Goal: Information Seeking & Learning: Learn about a topic

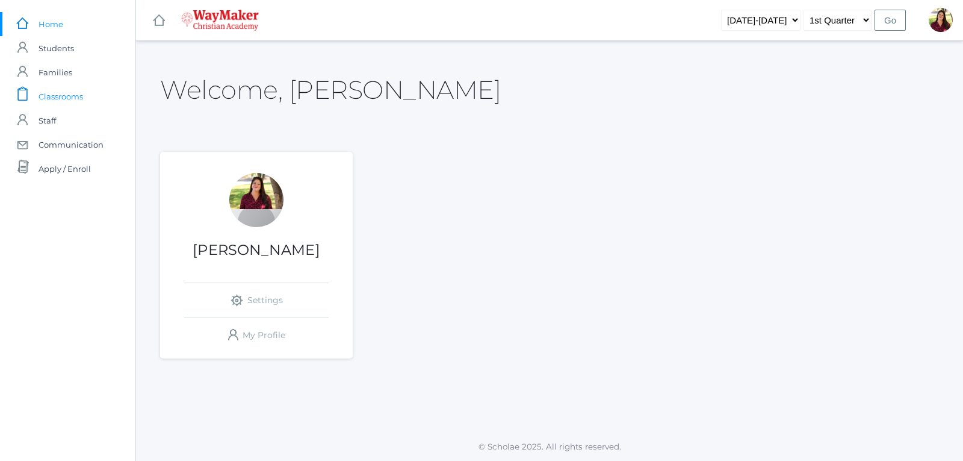
click at [58, 96] on span "Classrooms" at bounding box center [61, 96] width 45 height 24
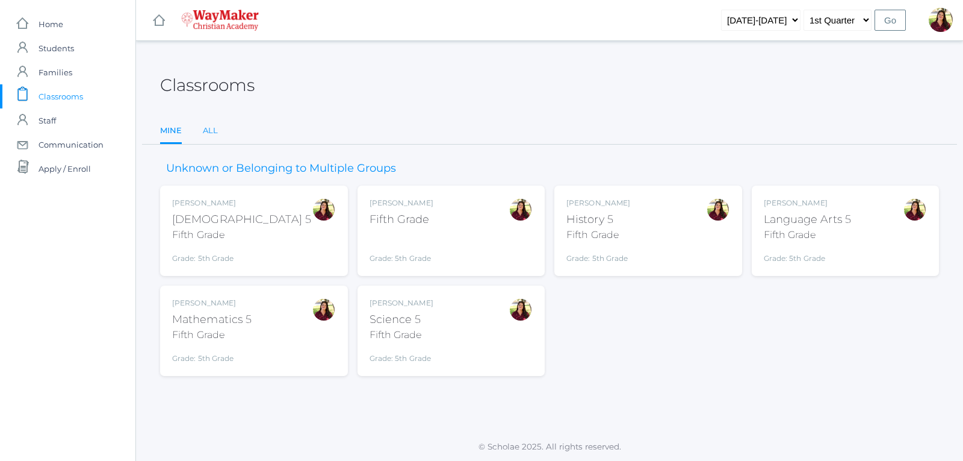
click at [214, 131] on link "All" at bounding box center [210, 131] width 15 height 24
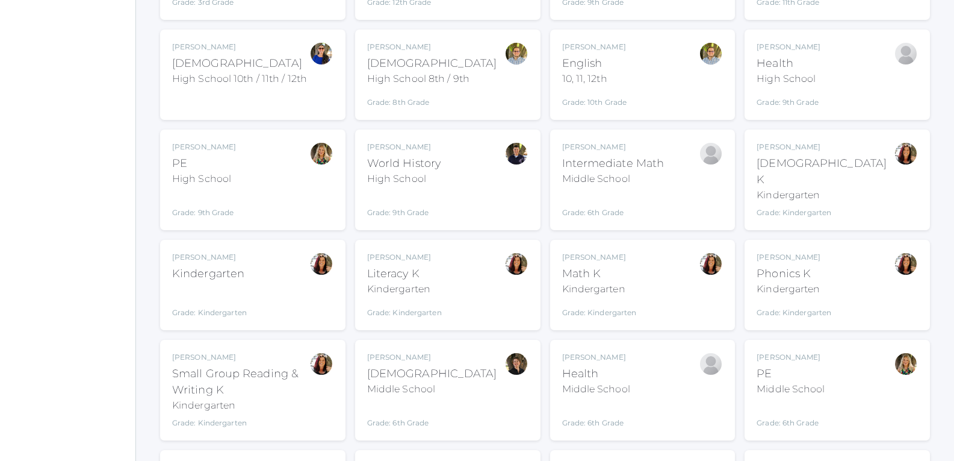
scroll to position [1084, 0]
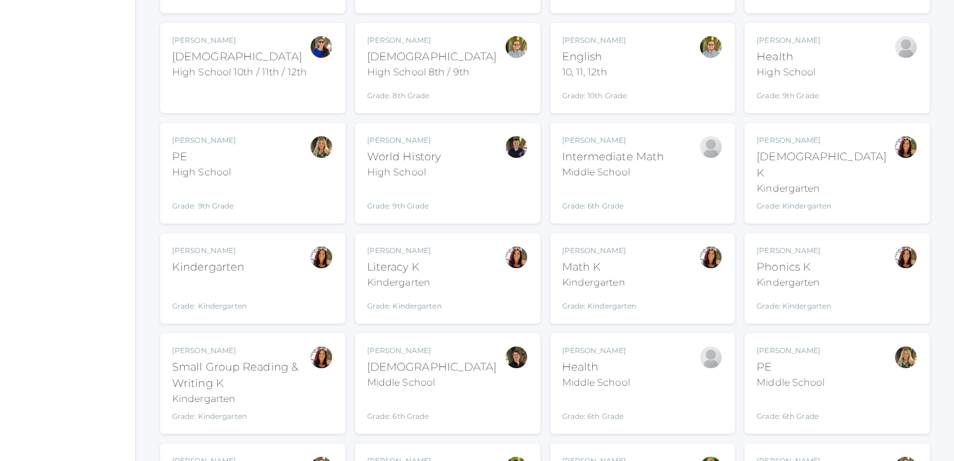
click at [579, 275] on div "Kindergarten" at bounding box center [599, 282] width 75 height 14
click at [232, 259] on div "Kindergarten" at bounding box center [209, 267] width 75 height 16
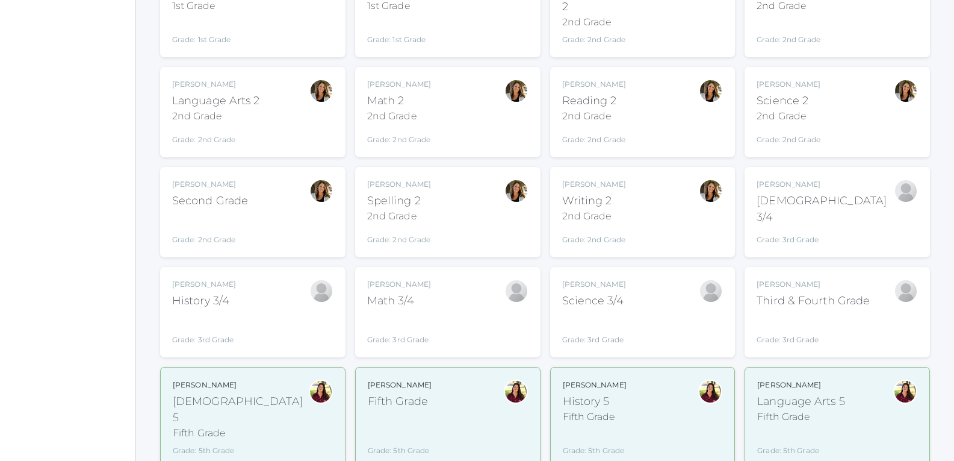
scroll to position [301, 0]
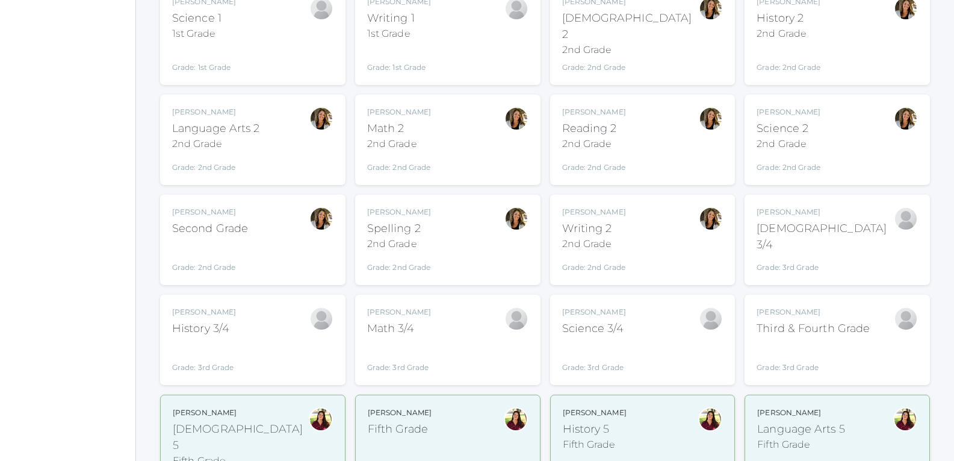
drag, startPoint x: 207, startPoint y: 64, endPoint x: 131, endPoint y: -47, distance: 133.9
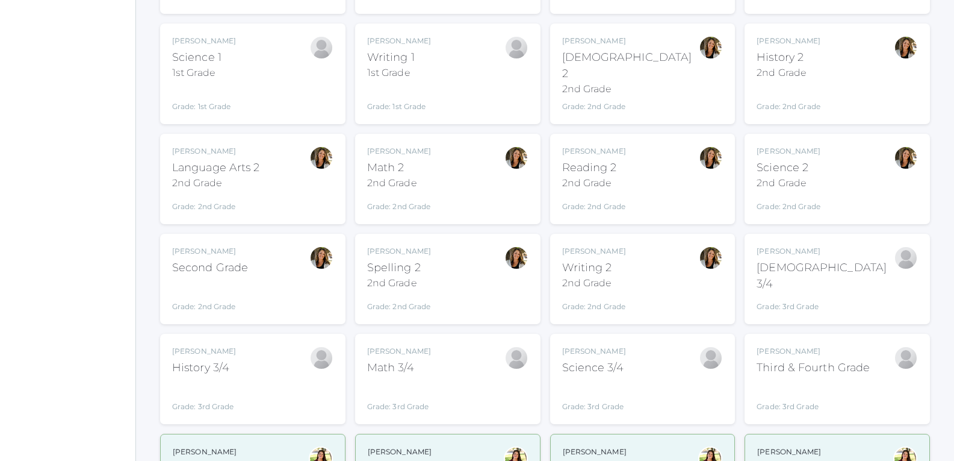
scroll to position [241, 0]
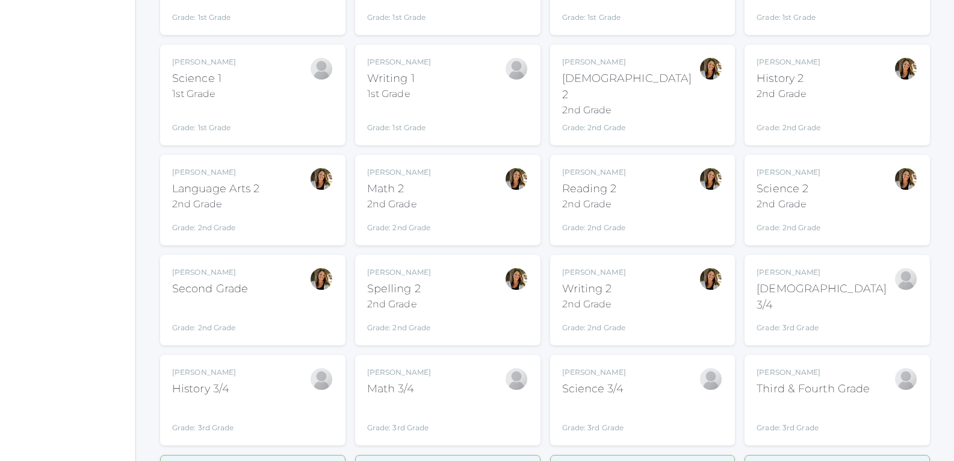
click at [188, 282] on div "Second Grade" at bounding box center [210, 289] width 76 height 16
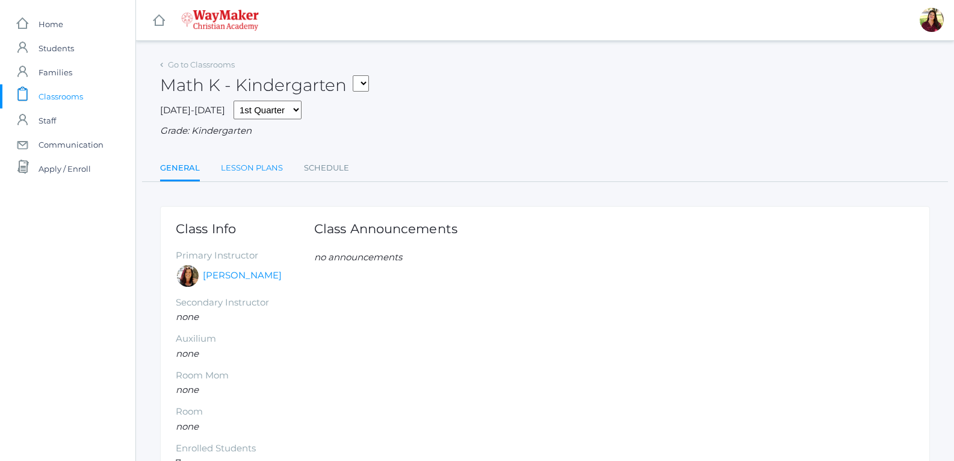
click at [276, 169] on link "Lesson Plans" at bounding box center [252, 168] width 62 height 24
click at [276, 175] on link "Lesson Plans" at bounding box center [252, 168] width 62 height 24
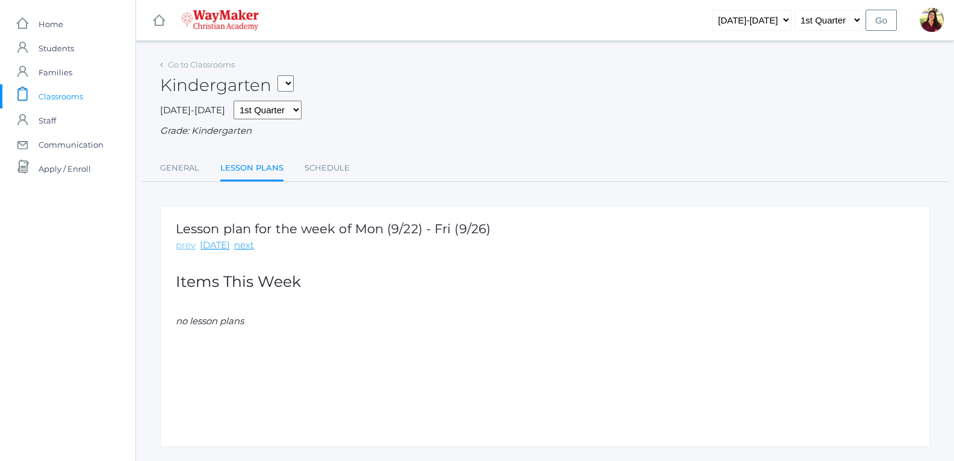
click at [184, 245] on link "prev" at bounding box center [186, 245] width 20 height 14
click at [187, 246] on link "prev" at bounding box center [186, 245] width 20 height 14
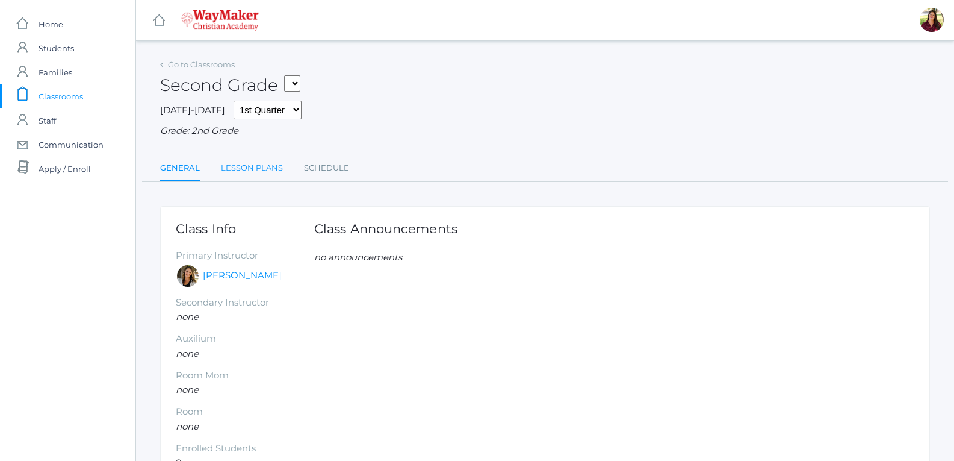
click at [249, 161] on link "Lesson Plans" at bounding box center [252, 168] width 62 height 24
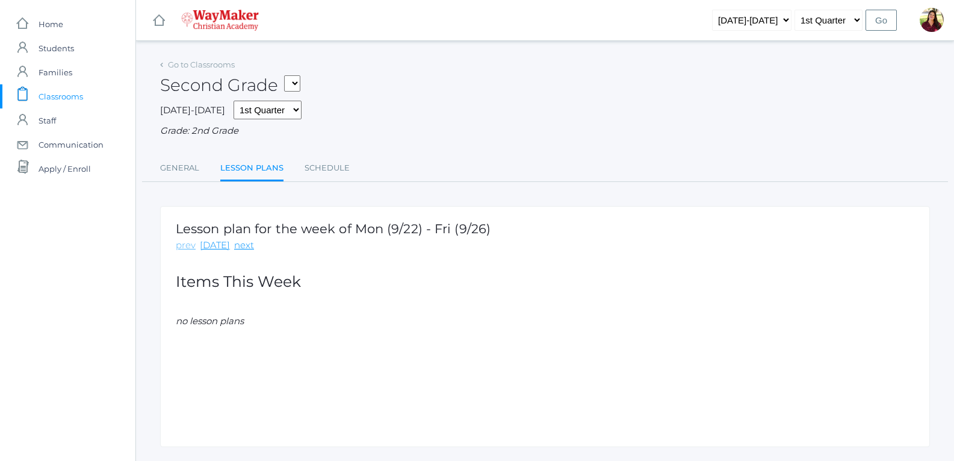
click at [189, 247] on link "prev" at bounding box center [186, 245] width 20 height 14
click at [317, 170] on link "Schedule" at bounding box center [327, 168] width 45 height 24
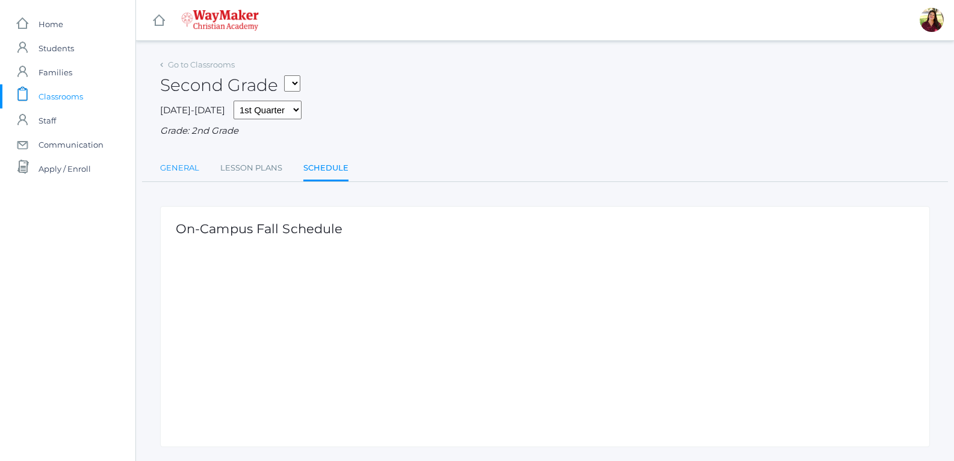
click at [181, 176] on link "General" at bounding box center [179, 168] width 39 height 24
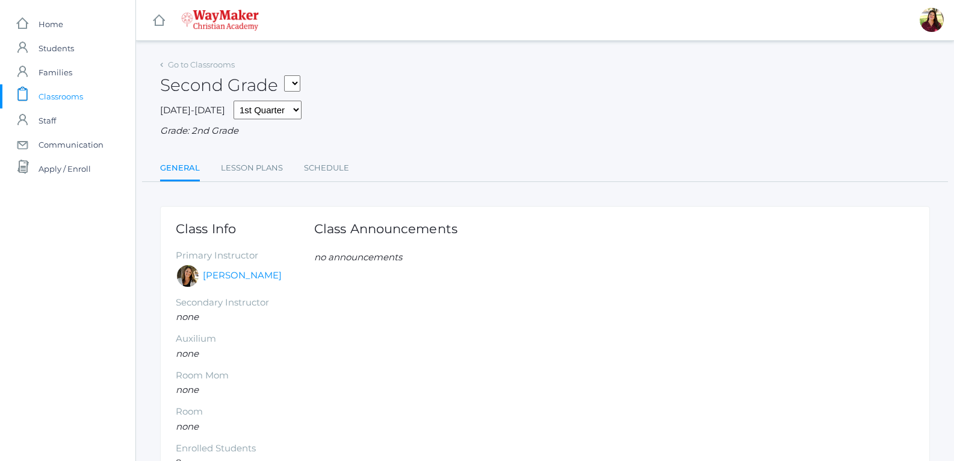
click at [296, 88] on select "05ELEM - Fifth Grade 05ELEM - History 5 Fifth Grade 05ELEM - Science 5 Fifth Gr…" at bounding box center [292, 83] width 16 height 16
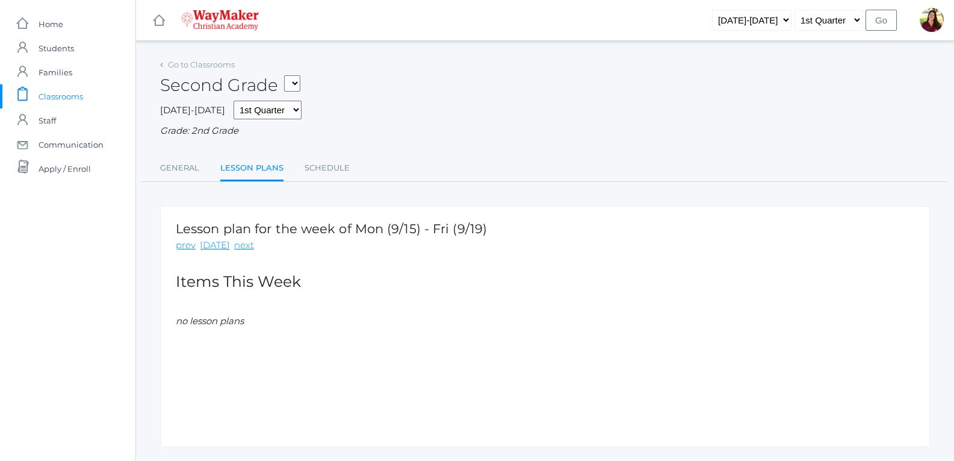
click at [72, 98] on span "Classrooms" at bounding box center [61, 96] width 45 height 24
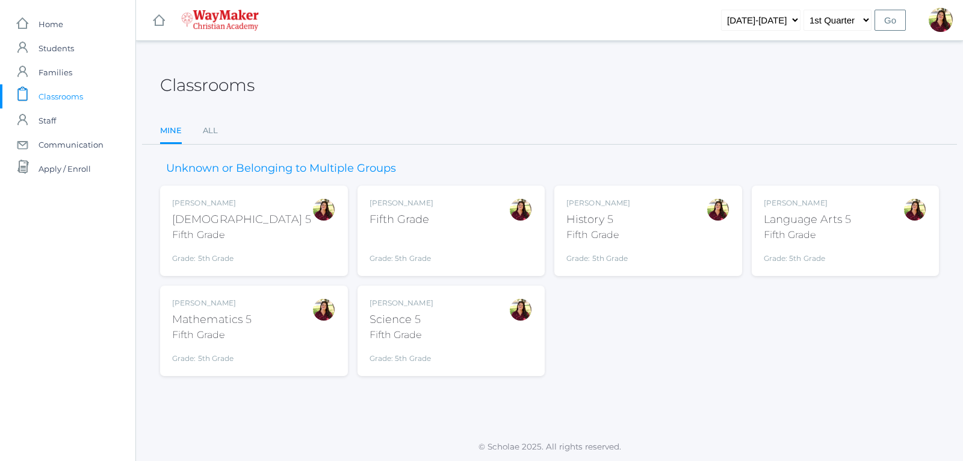
drag, startPoint x: 221, startPoint y: 148, endPoint x: 215, endPoint y: 134, distance: 14.6
click at [221, 145] on div "Unknown or Belonging to Multiple Groups Elizabeth Benzinger Bible 5 Fifth Grade…" at bounding box center [549, 260] width 779 height 231
click at [212, 132] on link "All" at bounding box center [210, 131] width 15 height 24
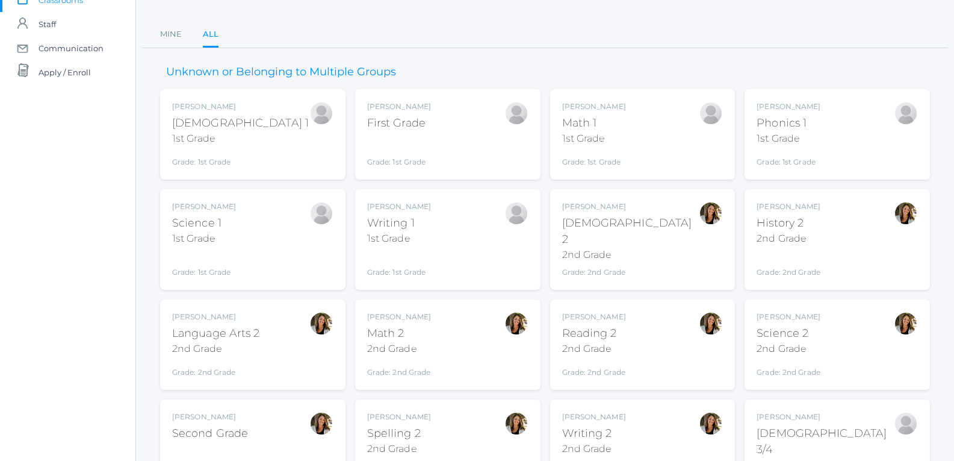
scroll to position [120, 0]
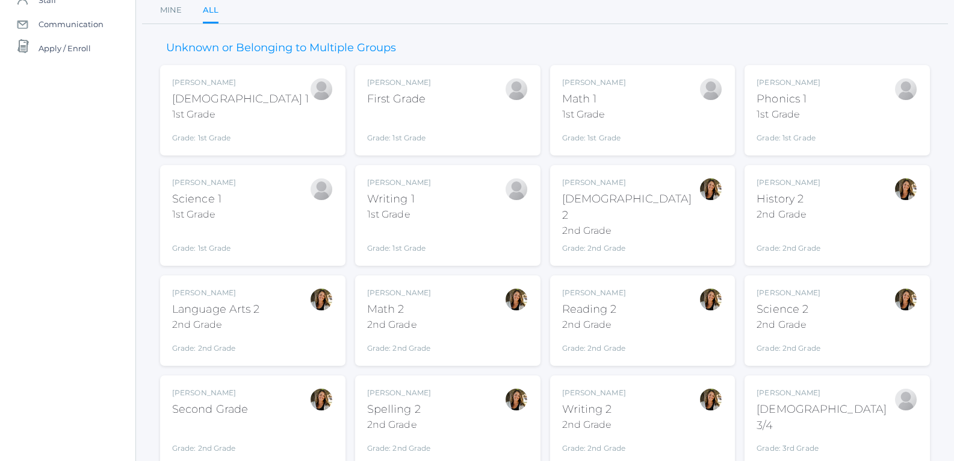
click at [394, 95] on div "First Grade" at bounding box center [399, 99] width 64 height 16
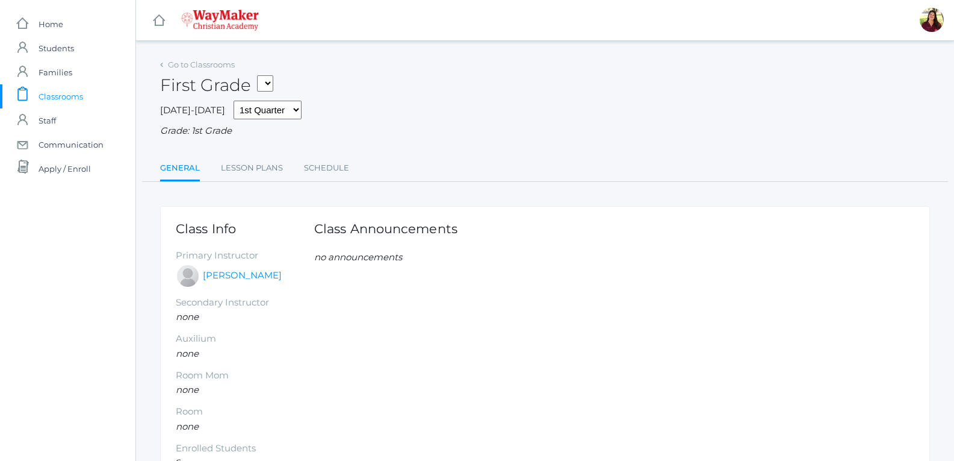
click at [285, 169] on ul "General Lesson Plans Schedule" at bounding box center [545, 169] width 770 height 26
click at [278, 172] on link "Lesson Plans" at bounding box center [252, 168] width 62 height 24
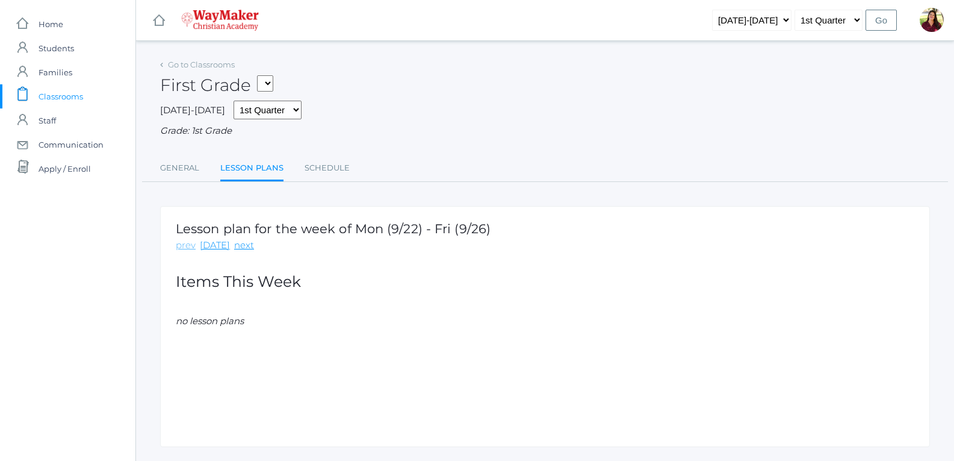
click at [183, 252] on link "prev" at bounding box center [186, 245] width 20 height 14
click at [188, 248] on link "prev" at bounding box center [186, 245] width 20 height 14
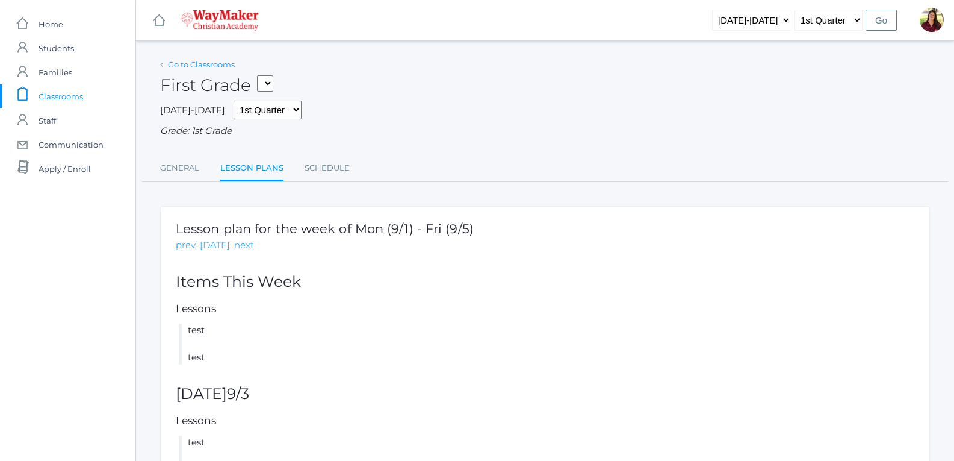
click at [212, 64] on link "Go to Classrooms" at bounding box center [201, 65] width 67 height 10
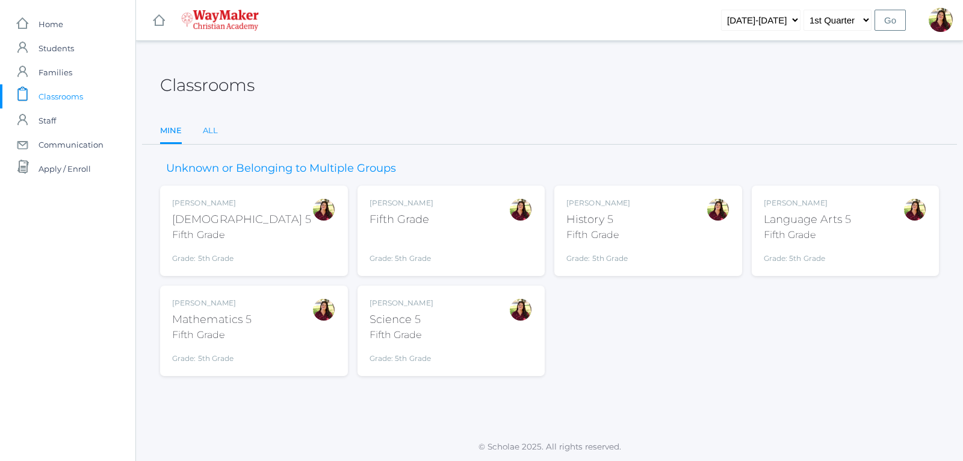
click at [208, 129] on link "All" at bounding box center [210, 131] width 15 height 24
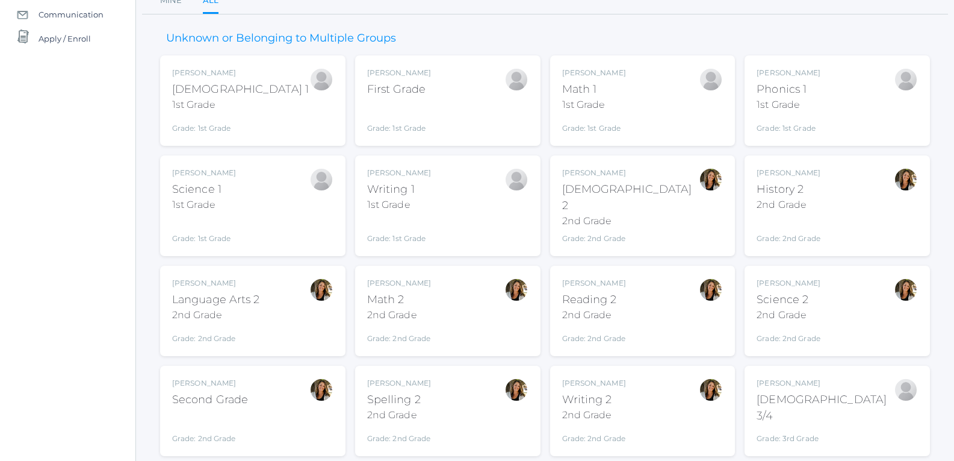
scroll to position [181, 0]
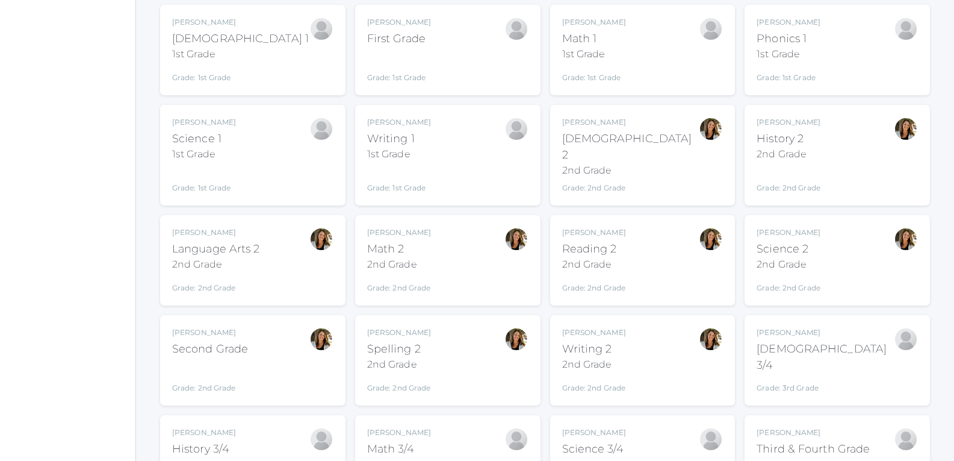
click at [394, 257] on div "2nd Grade" at bounding box center [399, 264] width 64 height 14
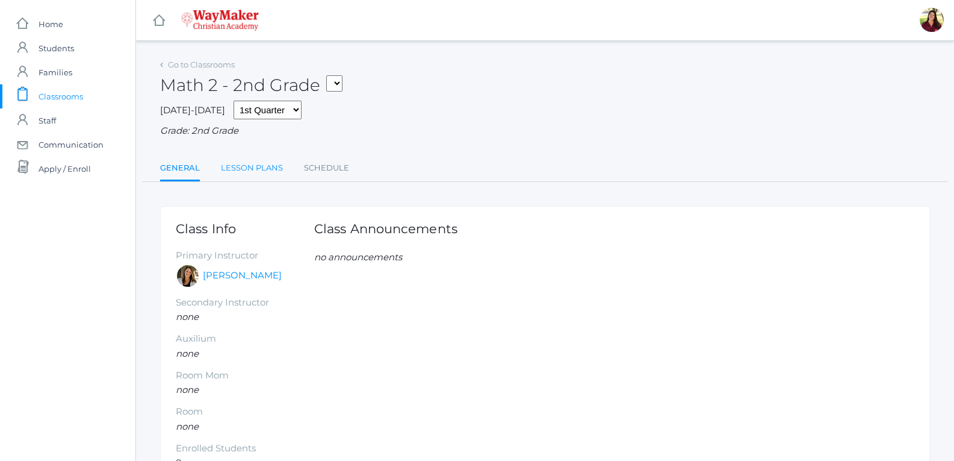
click at [228, 163] on link "Lesson Plans" at bounding box center [252, 168] width 62 height 24
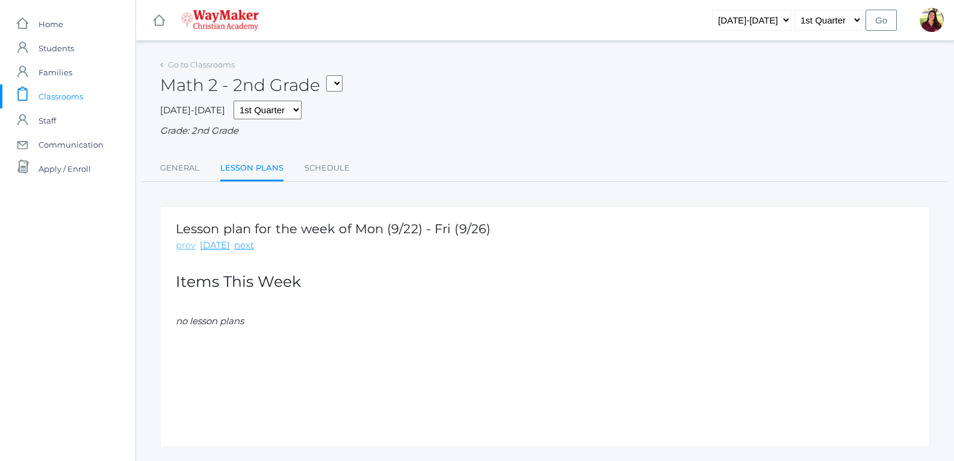
click at [189, 249] on link "prev" at bounding box center [186, 245] width 20 height 14
click at [173, 67] on link "Go to Classrooms" at bounding box center [201, 65] width 67 height 10
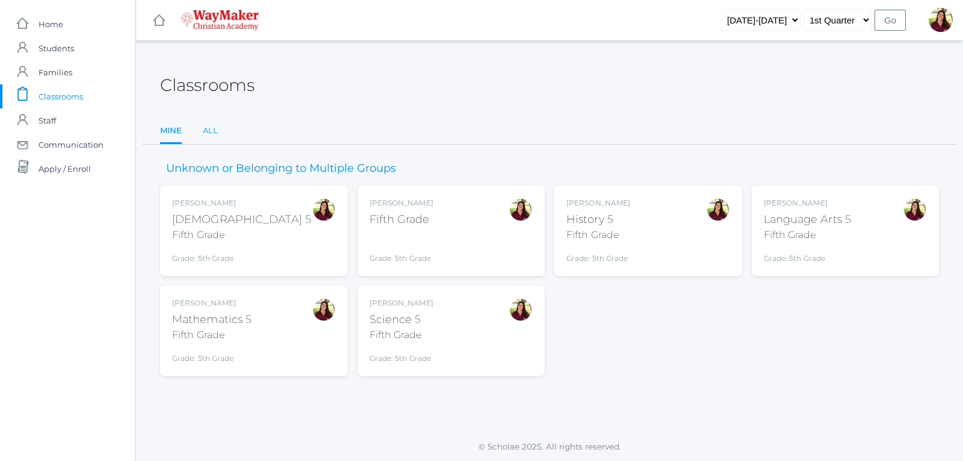
click at [204, 127] on link "All" at bounding box center [210, 131] width 15 height 24
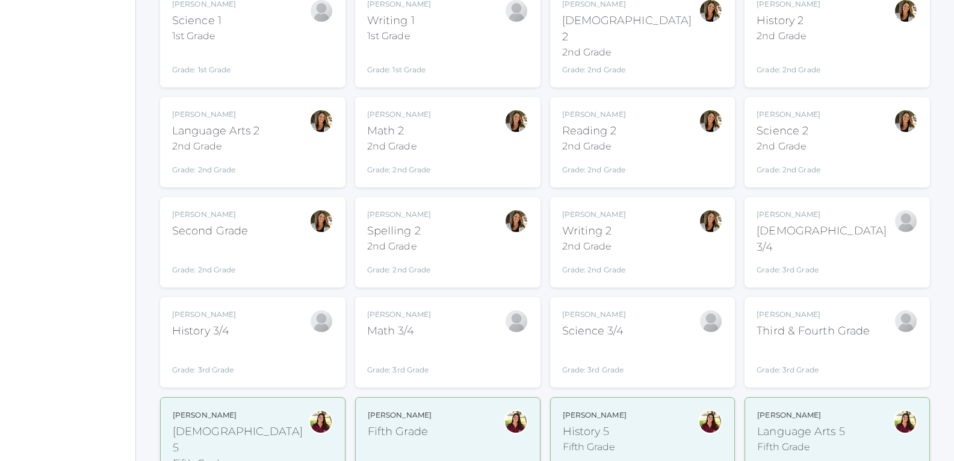
scroll to position [301, 0]
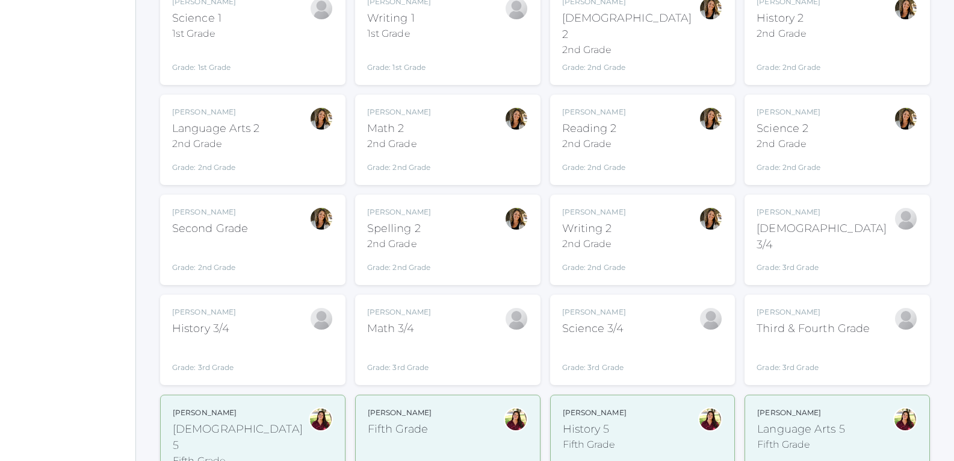
click at [816, 320] on div "Third & Fourth Grade" at bounding box center [813, 328] width 113 height 16
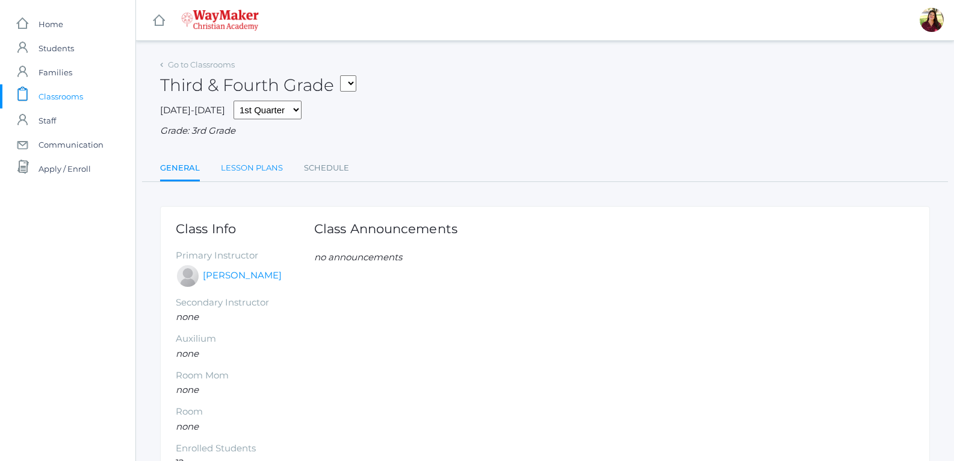
click at [256, 170] on link "Lesson Plans" at bounding box center [252, 168] width 62 height 24
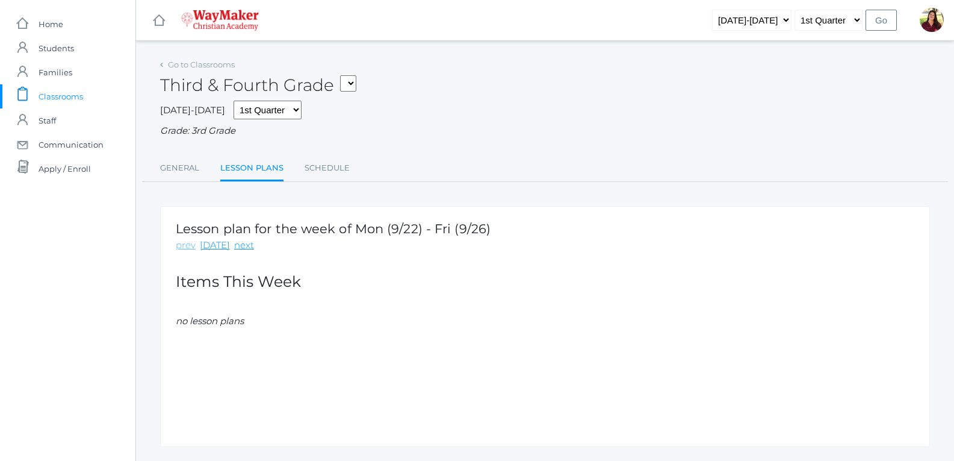
click at [181, 246] on link "prev" at bounding box center [186, 245] width 20 height 14
click at [238, 243] on link "next" at bounding box center [244, 245] width 20 height 14
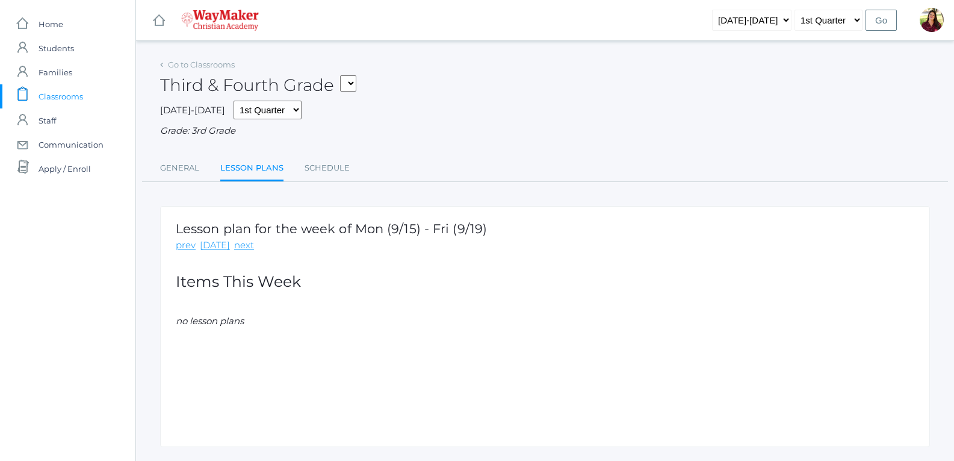
click at [353, 79] on select "05ELEM - Fifth Grade 05ELEM - History 5 Fifth Grade 05ELEM - Science 5 Fifth Gr…" at bounding box center [348, 83] width 16 height 16
select select "2541"
click at [344, 75] on select "05ELEM - Fifth Grade 05ELEM - History 5 Fifth Grade 05ELEM - Science 5 Fifth Gr…" at bounding box center [348, 83] width 16 height 16
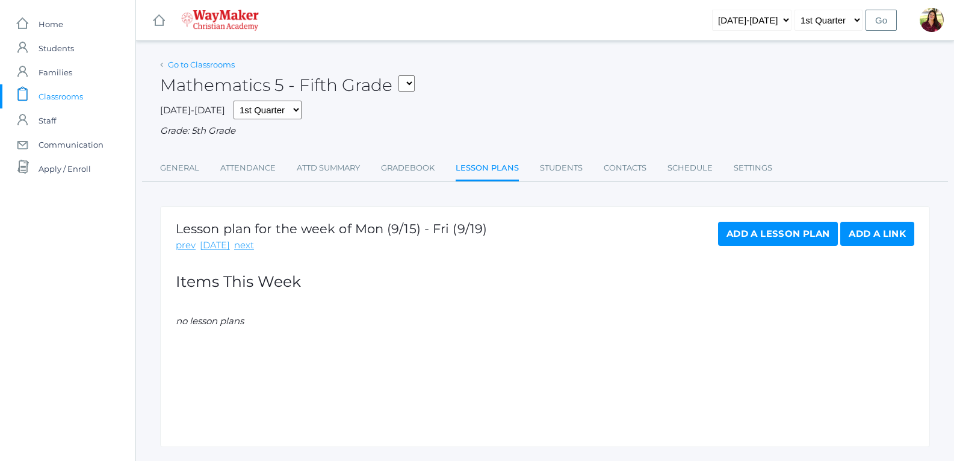
click at [210, 61] on link "Go to Classrooms" at bounding box center [201, 65] width 67 height 10
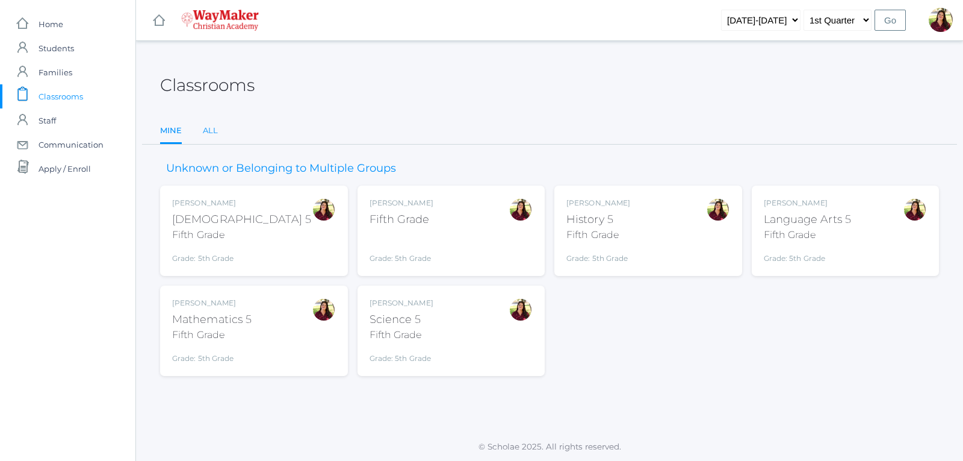
click at [207, 127] on link "All" at bounding box center [210, 131] width 15 height 24
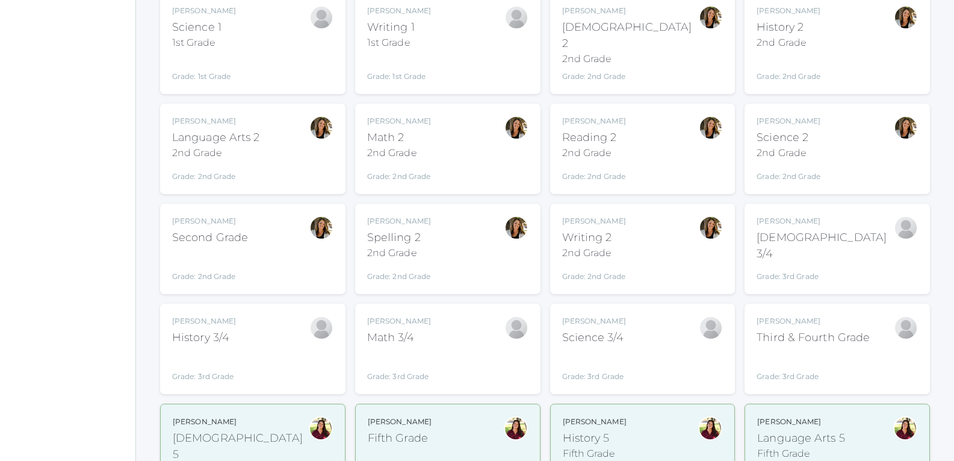
scroll to position [301, 0]
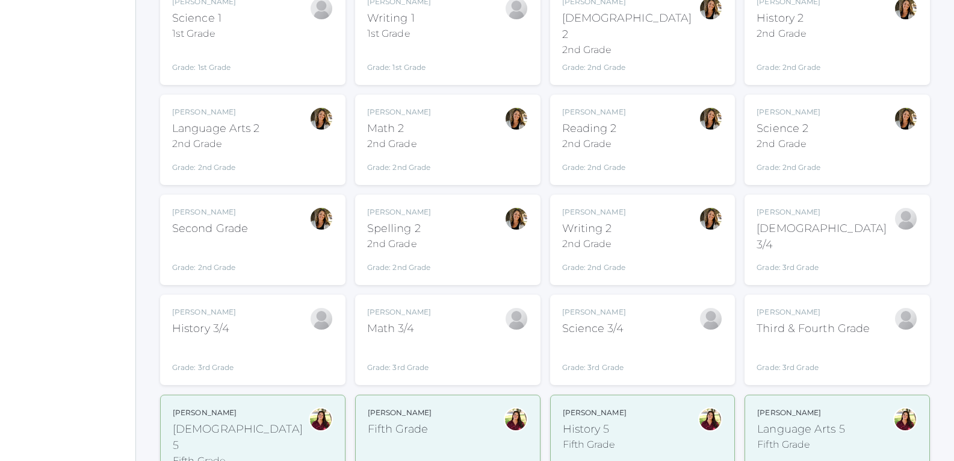
click at [408, 322] on div "Math 3/4" at bounding box center [399, 328] width 64 height 16
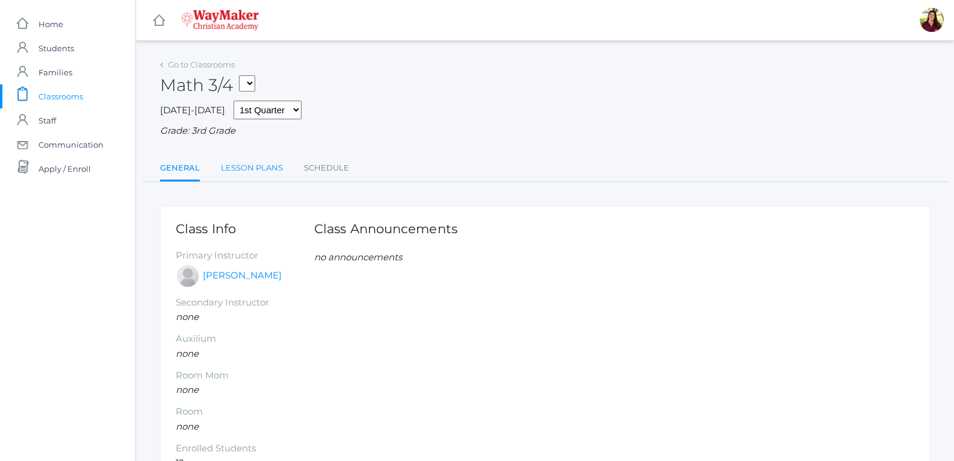
click at [279, 179] on link "Lesson Plans" at bounding box center [252, 168] width 62 height 24
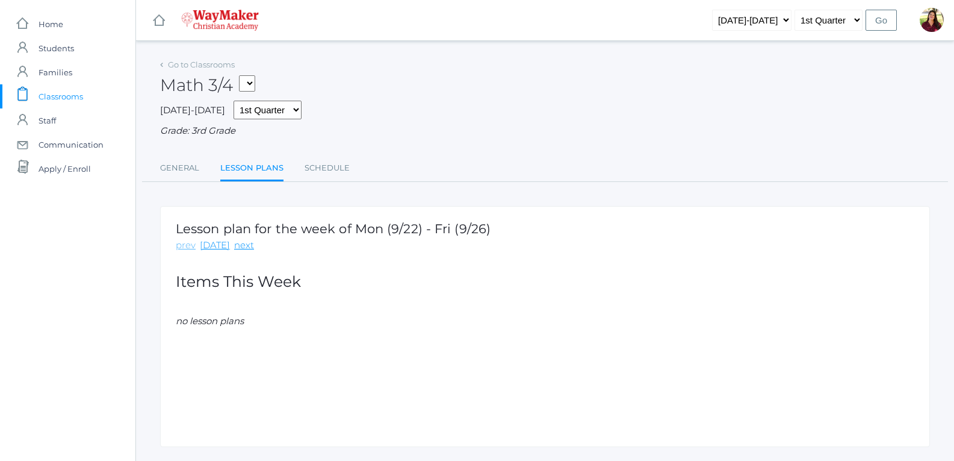
click at [185, 245] on link "prev" at bounding box center [186, 245] width 20 height 14
click at [193, 63] on link "Go to Classrooms" at bounding box center [201, 65] width 67 height 10
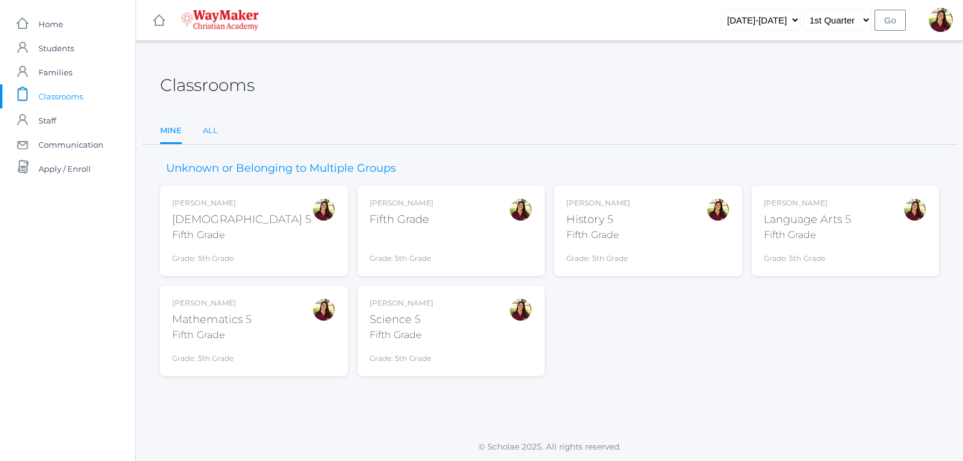
click at [212, 127] on link "All" at bounding box center [210, 131] width 15 height 24
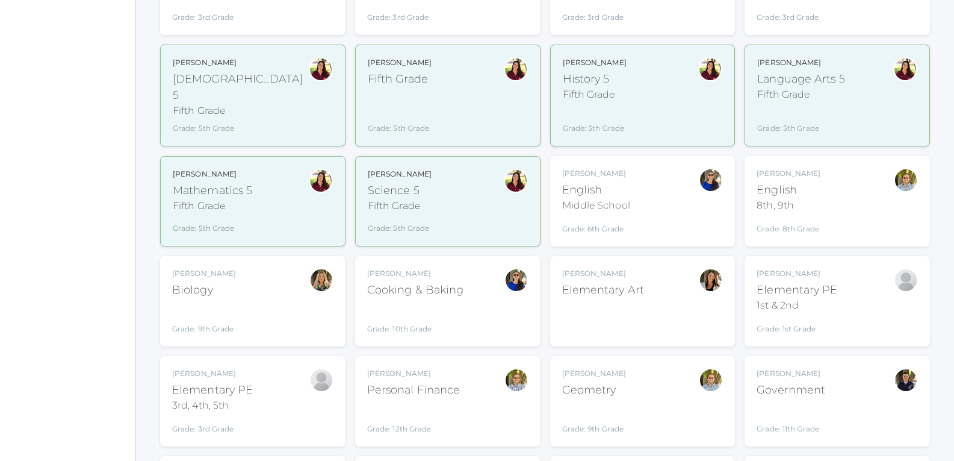
scroll to position [783, 0]
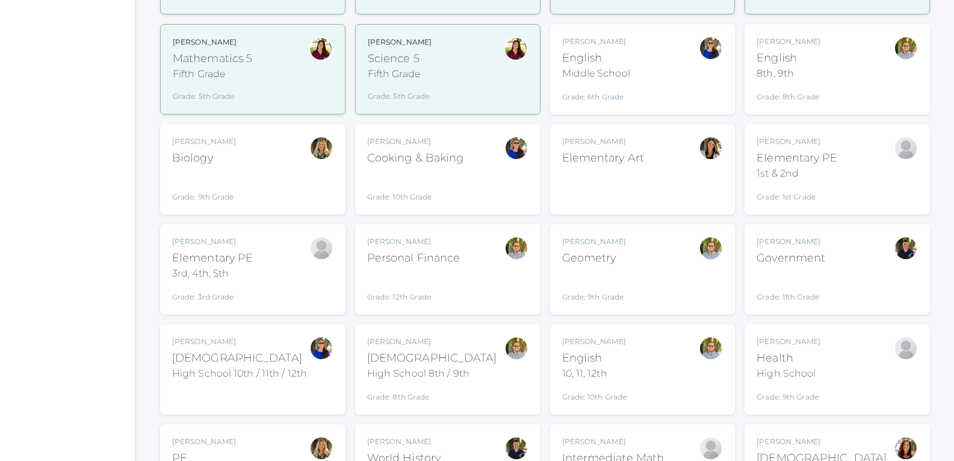
click at [579, 250] on div "Geometry" at bounding box center [594, 258] width 64 height 16
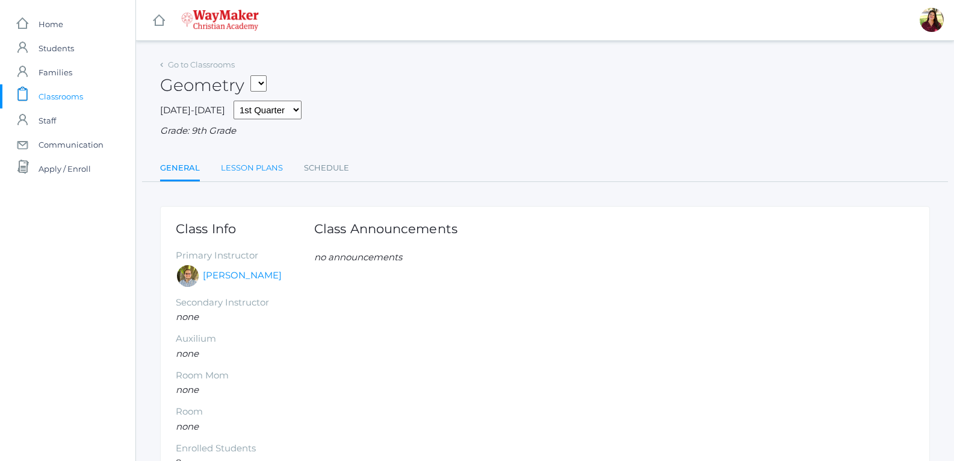
click at [222, 172] on link "Lesson Plans" at bounding box center [252, 168] width 62 height 24
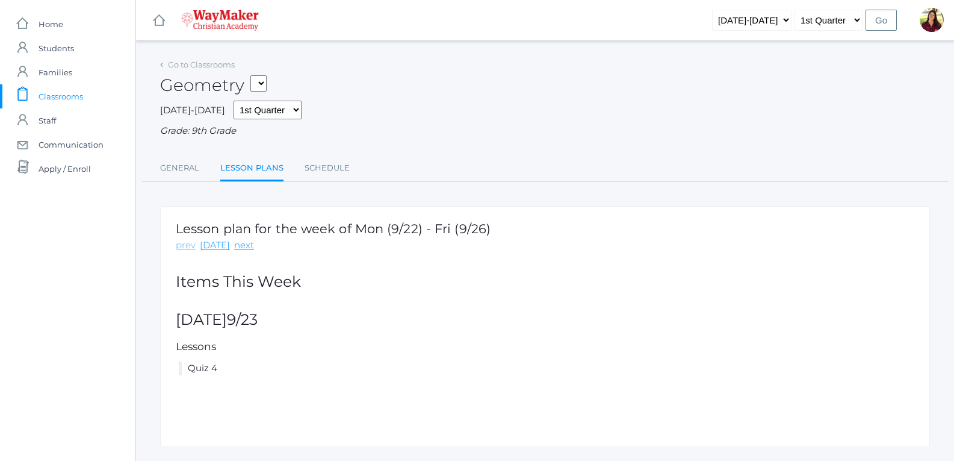
click at [188, 249] on link "prev" at bounding box center [186, 245] width 20 height 14
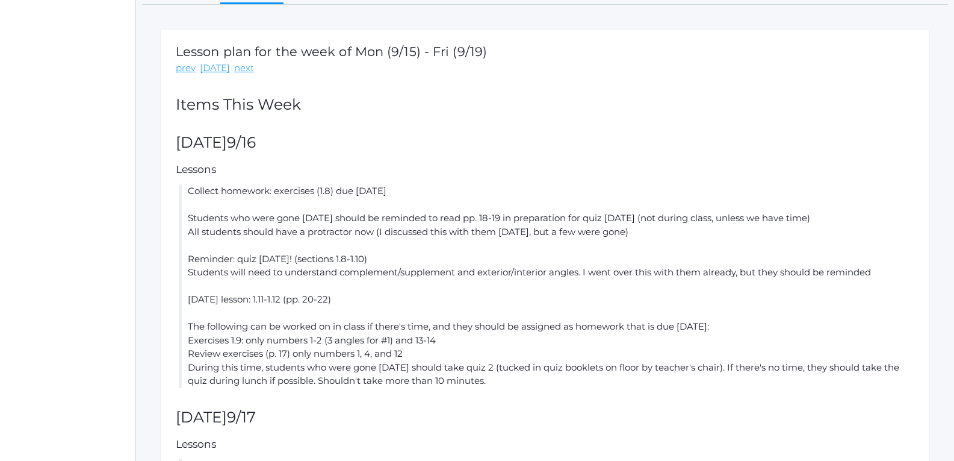
scroll to position [156, 0]
